Goal: Transaction & Acquisition: Purchase product/service

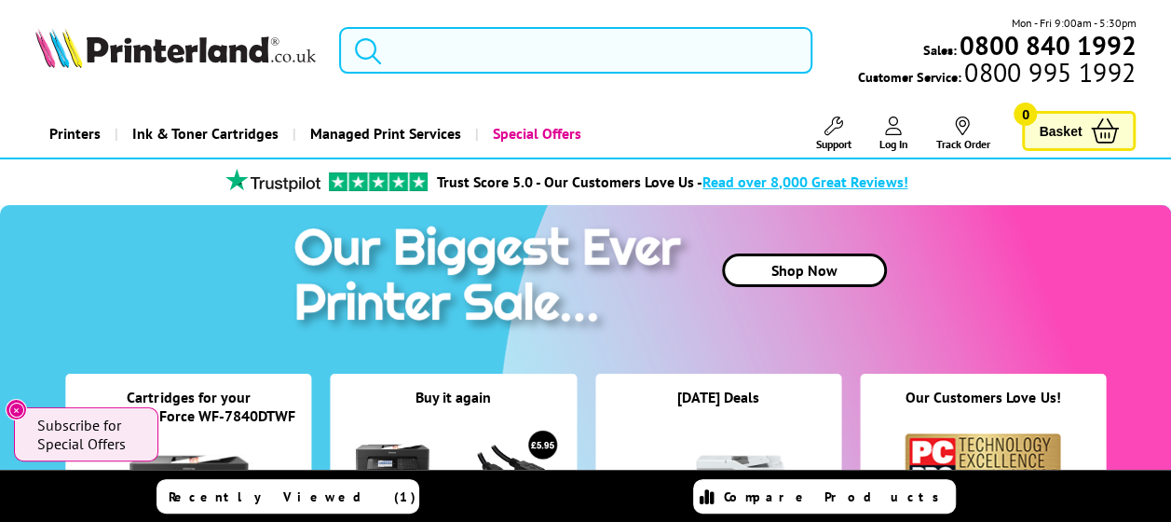
click at [431, 57] on input "search" at bounding box center [575, 50] width 473 height 47
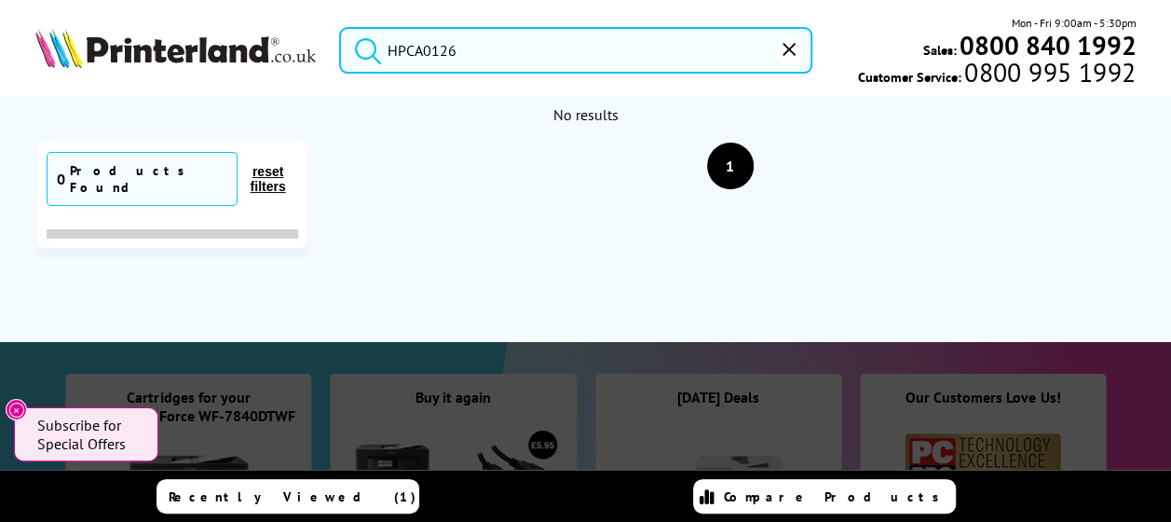
drag, startPoint x: 466, startPoint y: 53, endPoint x: 402, endPoint y: 50, distance: 63.4
click at [402, 50] on input "HPCA0126" at bounding box center [575, 50] width 473 height 47
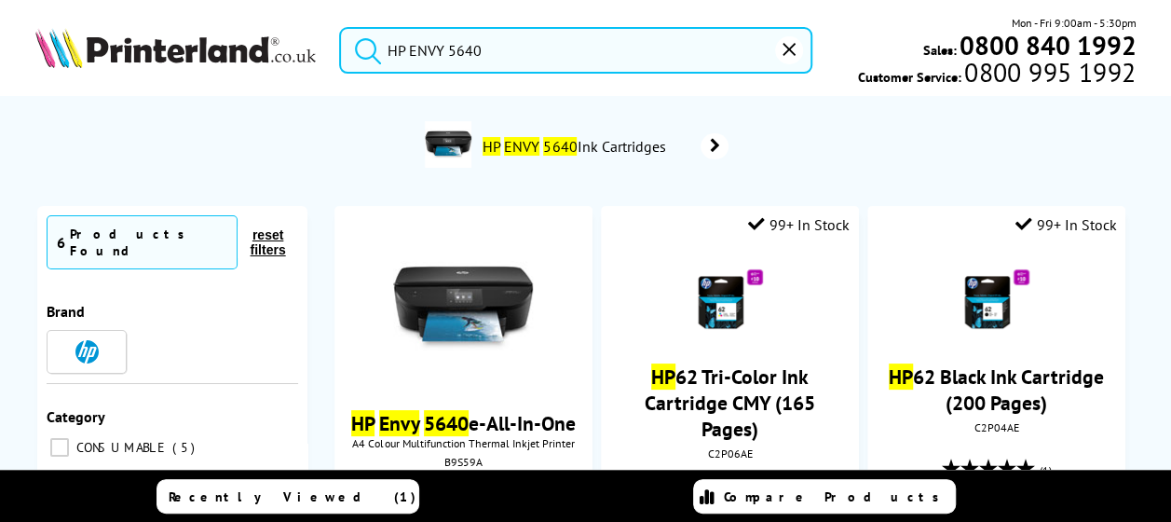
type input "HP ENVY 5640"
click at [595, 150] on span "HP ENVY 5640 Ink Cartridges" at bounding box center [577, 146] width 193 height 19
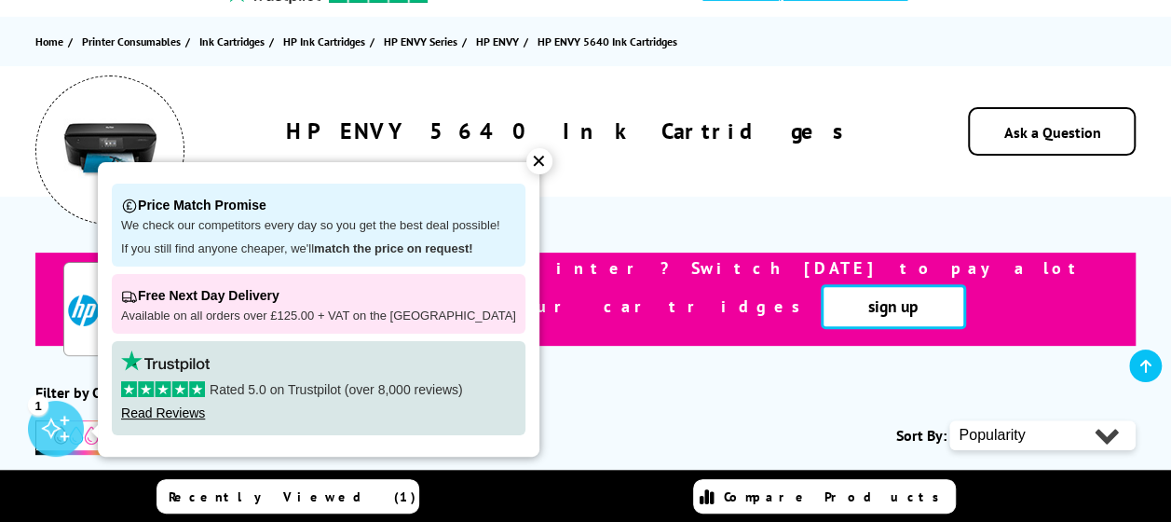
scroll to position [279, 0]
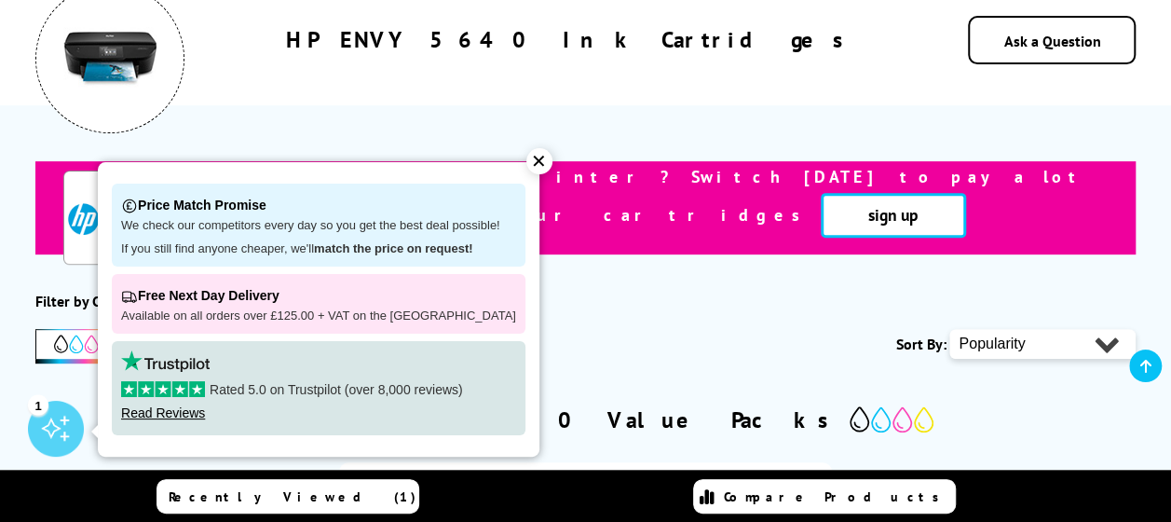
click at [526, 162] on div "✕" at bounding box center [539, 161] width 26 height 26
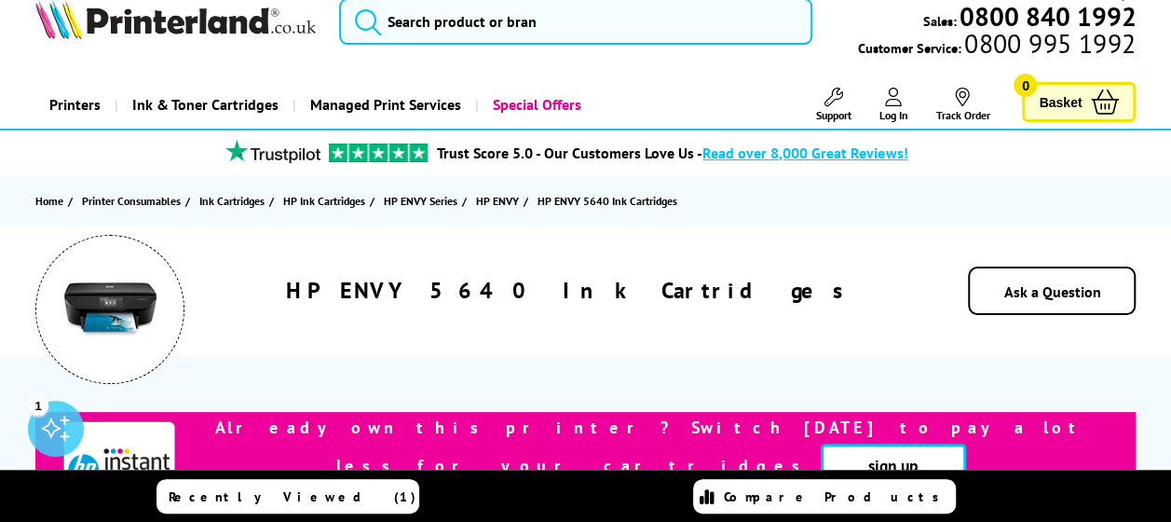
scroll to position [0, 0]
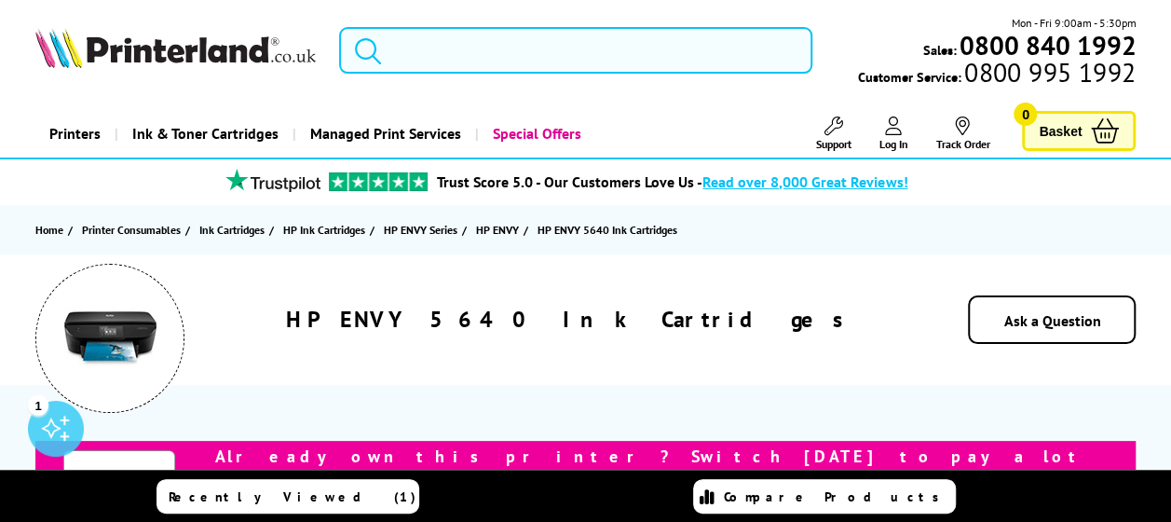
click at [544, 51] on input "search" at bounding box center [575, 50] width 473 height 47
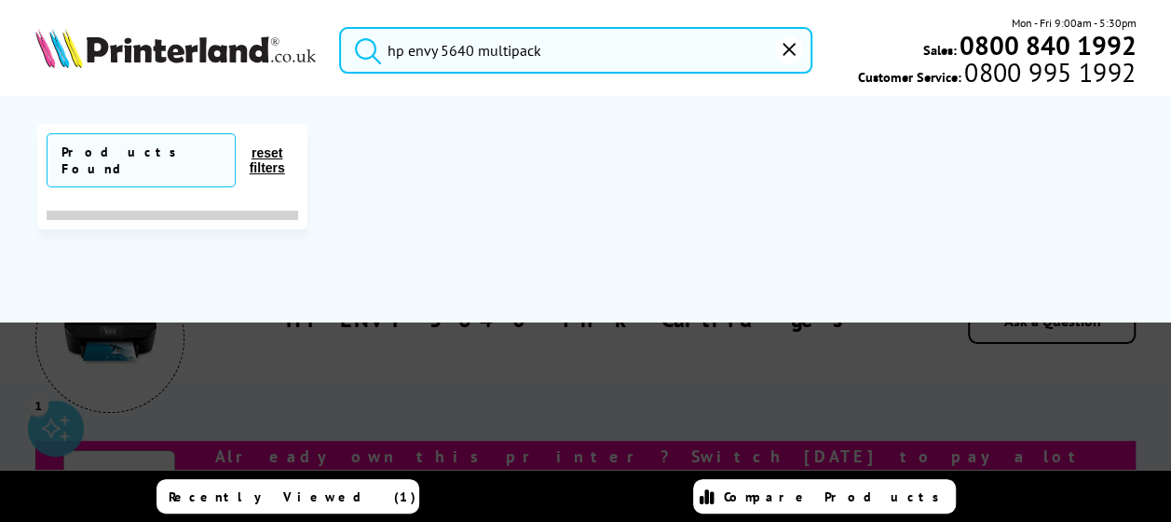
type input "hp envy 5640 multipack"
click at [340, 27] on button "submit" at bounding box center [363, 47] width 47 height 41
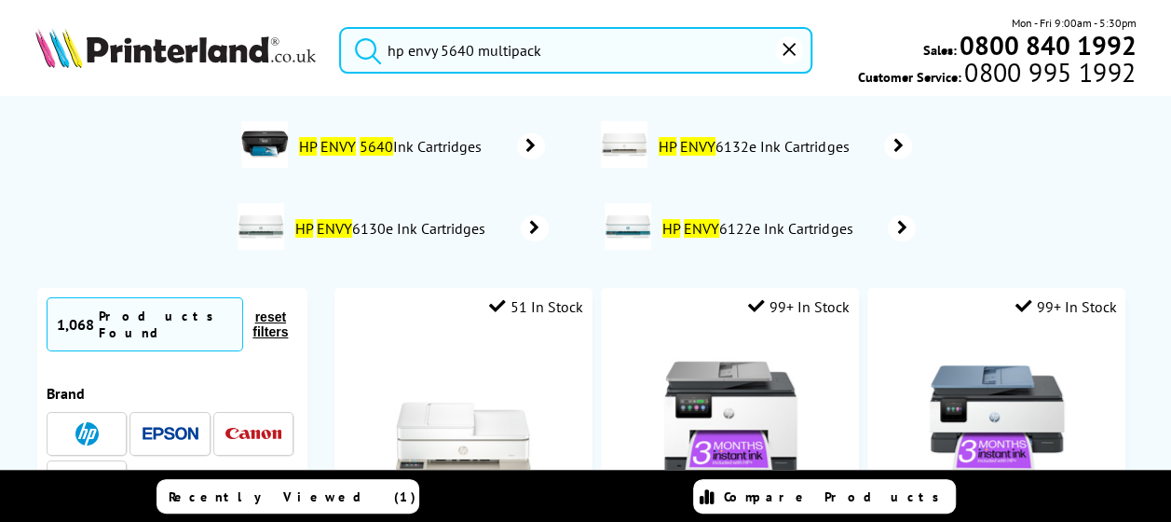
click at [485, 54] on input "hp envy 5640 multipack" at bounding box center [575, 50] width 473 height 47
click at [449, 149] on span "HP ENVY 5640 Ink Cartridges" at bounding box center [393, 146] width 193 height 19
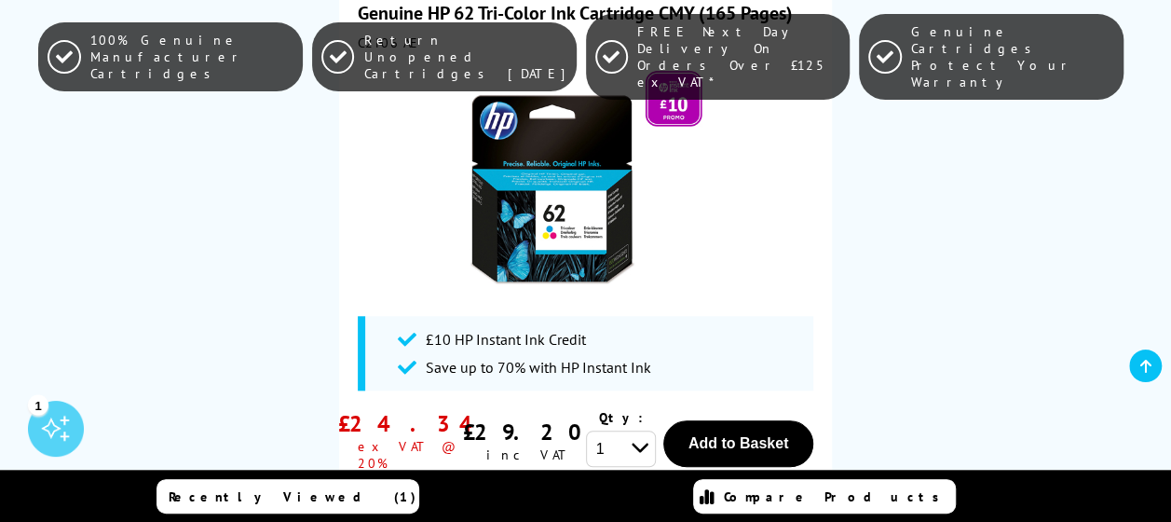
scroll to position [652, 0]
